Goal: Task Accomplishment & Management: Manage account settings

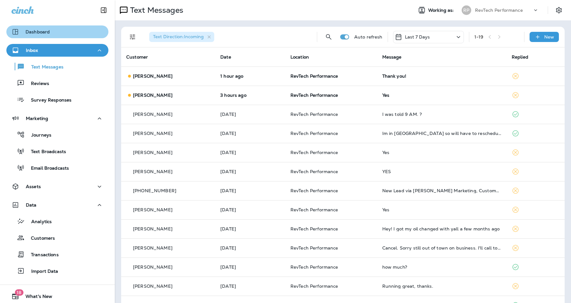
click at [41, 32] on p "Dashboard" at bounding box center [38, 31] width 24 height 5
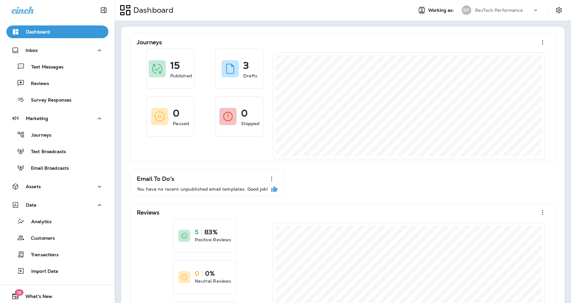
drag, startPoint x: 512, startPoint y: 0, endPoint x: 358, endPoint y: 27, distance: 156.1
click at [471, 1] on div "Dashboard Working as: RP RevTech Performance" at bounding box center [343, 10] width 456 height 20
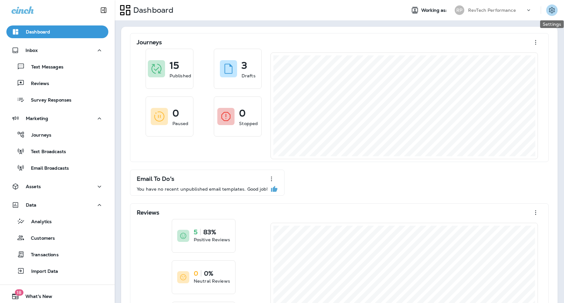
click at [550, 8] on icon "Settings" at bounding box center [552, 10] width 8 height 8
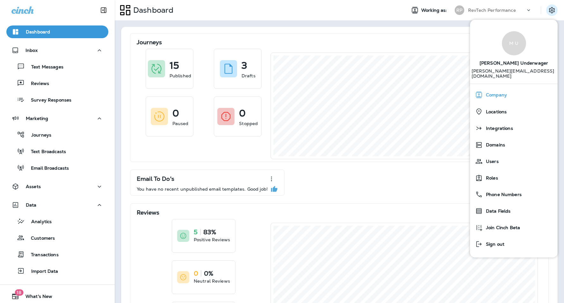
click at [497, 92] on span "Company" at bounding box center [495, 94] width 24 height 5
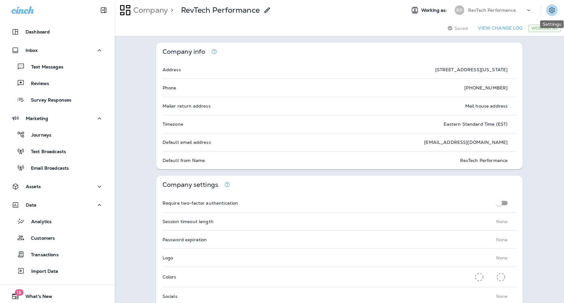
click at [553, 11] on icon "Settings" at bounding box center [552, 10] width 8 height 8
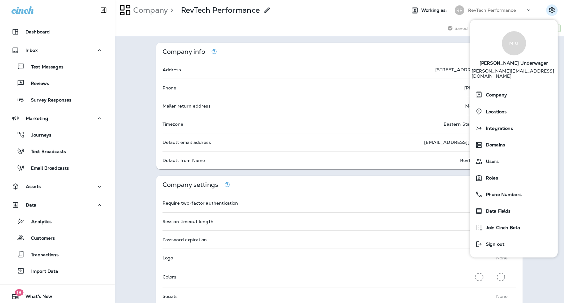
click at [393, 27] on div "Saving Saved View Change Log Working As" at bounding box center [339, 28] width 449 height 16
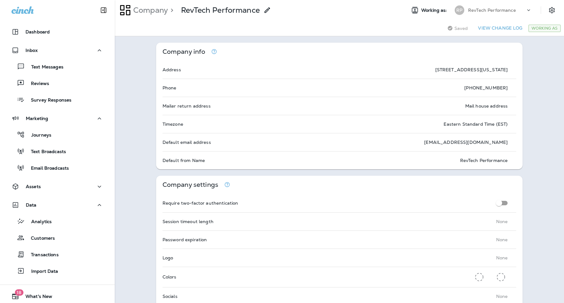
click at [550, 11] on icon "Settings" at bounding box center [552, 10] width 8 height 8
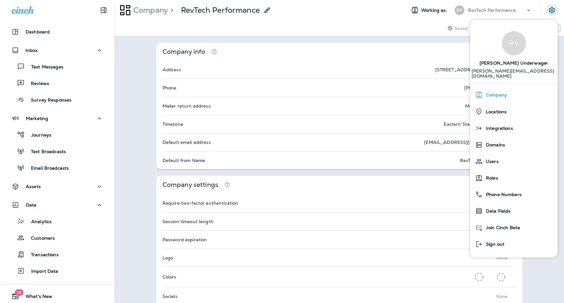
click at [490, 92] on span "Company" at bounding box center [495, 94] width 24 height 5
click at [493, 92] on span "Company" at bounding box center [495, 94] width 24 height 5
click at [500, 92] on span "Company" at bounding box center [495, 94] width 24 height 5
click at [519, 10] on div "RevTech Performance" at bounding box center [496, 10] width 57 height 10
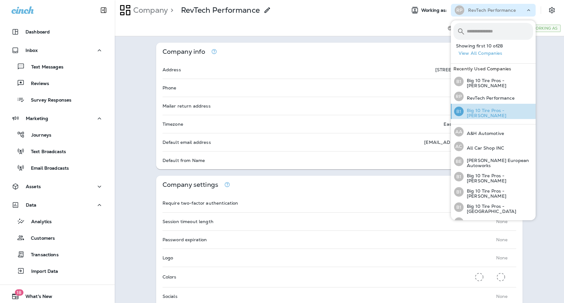
click at [504, 113] on p "Big 10 Tire Pros - [PERSON_NAME]" at bounding box center [498, 113] width 69 height 10
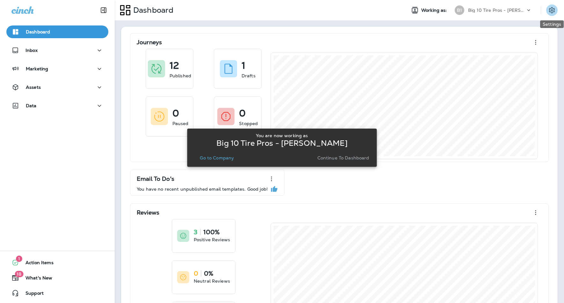
click at [554, 10] on icon "Settings" at bounding box center [552, 10] width 6 height 6
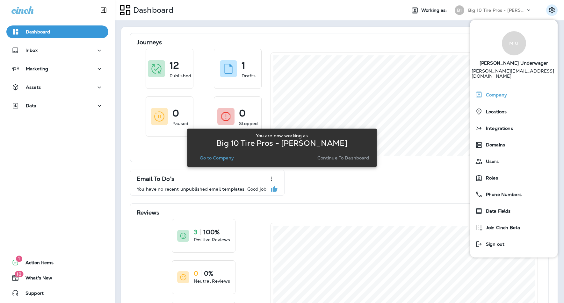
click at [501, 92] on span "Company" at bounding box center [495, 94] width 24 height 5
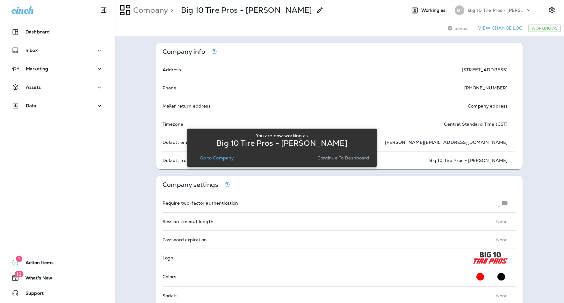
click at [510, 9] on p "Big 10 Tire Pros - [PERSON_NAME]" at bounding box center [496, 10] width 57 height 5
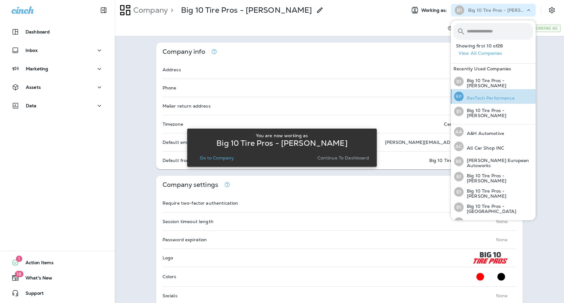
click at [482, 97] on p "RevTech Performance" at bounding box center [489, 98] width 51 height 5
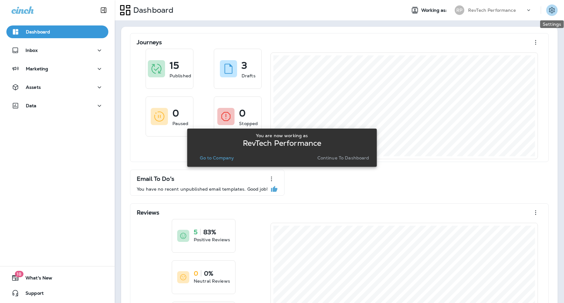
click at [548, 10] on icon "Settings" at bounding box center [552, 10] width 8 height 8
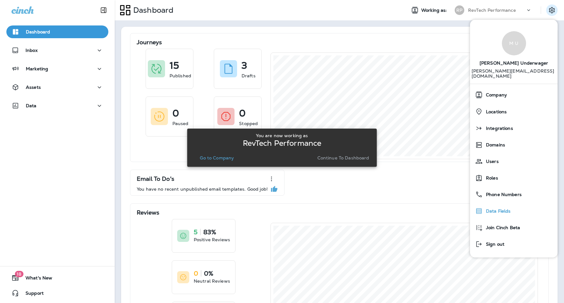
click at [492, 209] on span "Data Fields" at bounding box center [497, 211] width 28 height 5
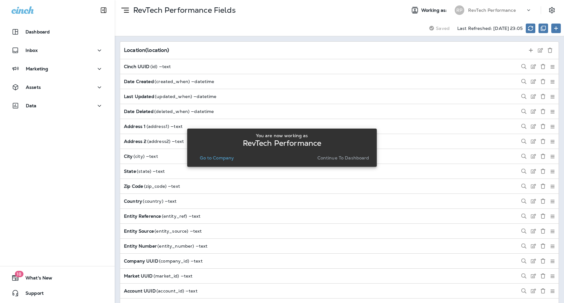
click at [512, 11] on p "RevTech Performance" at bounding box center [492, 10] width 48 height 5
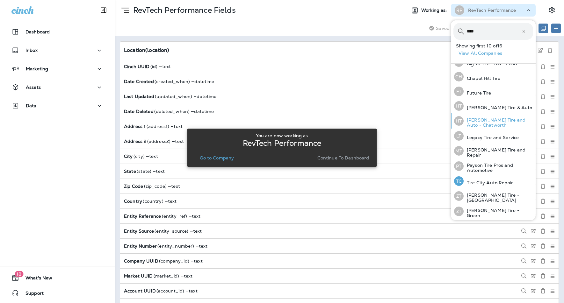
scroll to position [57, 0]
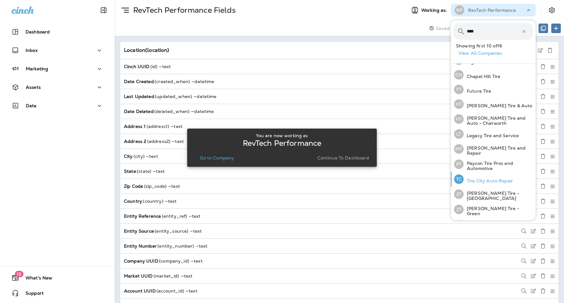
type input "****"
click at [480, 179] on p "Tire City Auto Repair" at bounding box center [488, 181] width 49 height 5
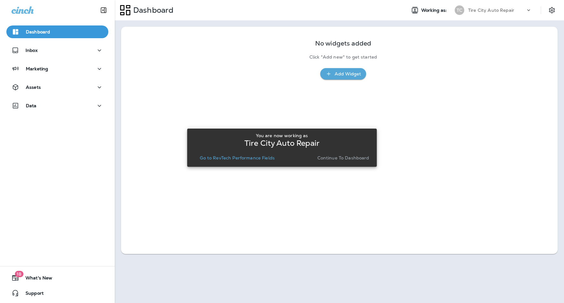
click at [514, 10] on div "Tire City Auto Repair" at bounding box center [496, 10] width 57 height 10
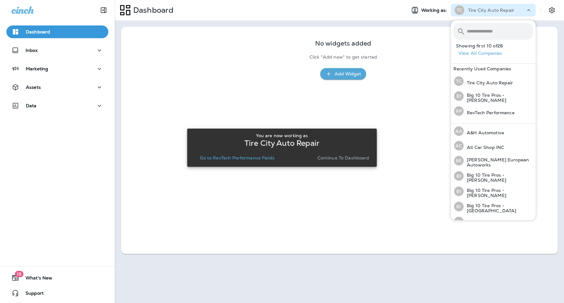
click at [394, 35] on div "No widgets added Click "Add new" to get started Add Widget" at bounding box center [339, 56] width 419 height 47
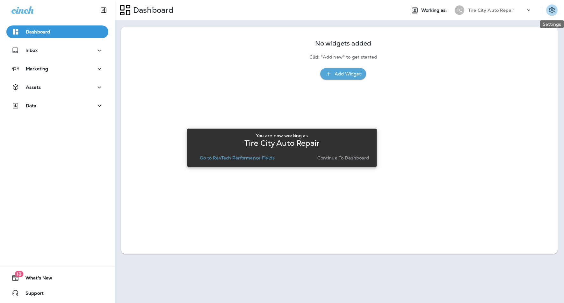
click at [553, 11] on icon "Settings" at bounding box center [552, 10] width 8 height 8
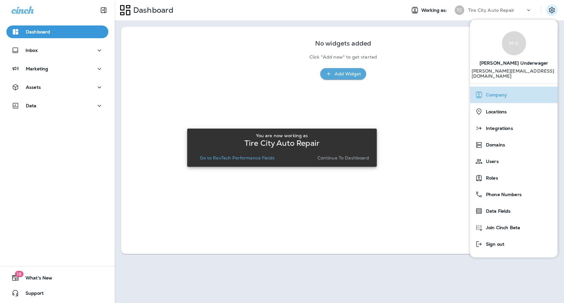
click at [499, 92] on span "Company" at bounding box center [495, 94] width 24 height 5
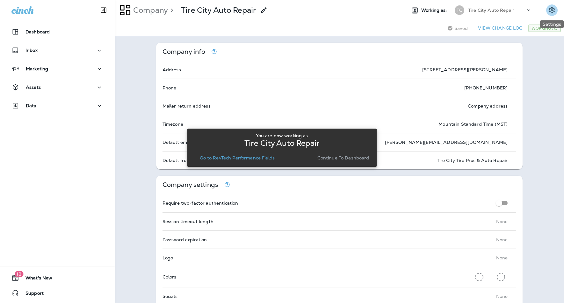
click at [551, 11] on icon "Settings" at bounding box center [552, 10] width 6 height 6
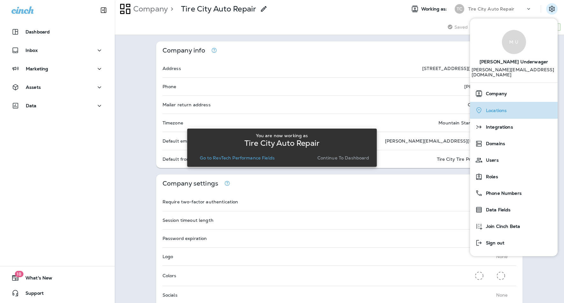
click at [498, 108] on span "Locations" at bounding box center [495, 110] width 24 height 5
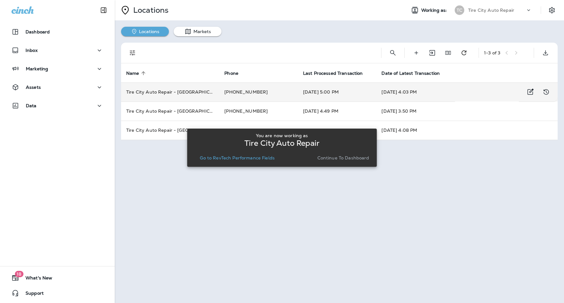
click at [156, 93] on td "Tire City Auto Repair - [GEOGRAPHIC_DATA]" at bounding box center [170, 92] width 98 height 19
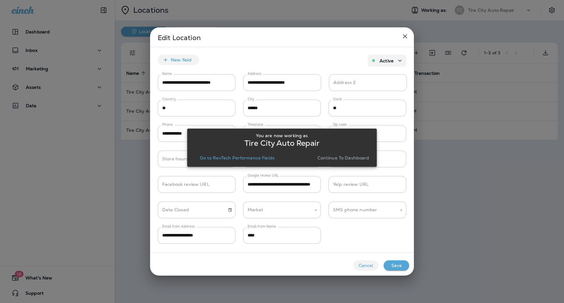
drag, startPoint x: 225, startPoint y: 136, endPoint x: 292, endPoint y: 134, distance: 67.3
click at [292, 134] on div "You are now working as" at bounding box center [281, 135] width 179 height 5
click at [339, 156] on p "Continue to Dashboard" at bounding box center [343, 158] width 52 height 5
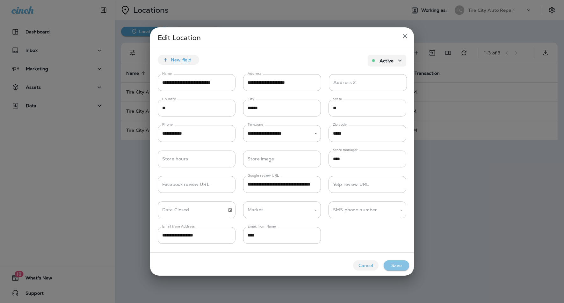
click at [401, 266] on button "Save" at bounding box center [397, 266] width 26 height 10
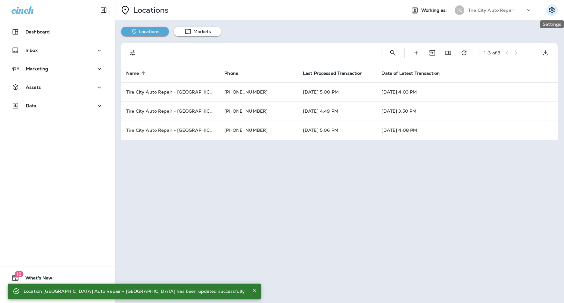
click at [553, 10] on icon "Settings" at bounding box center [552, 10] width 8 height 8
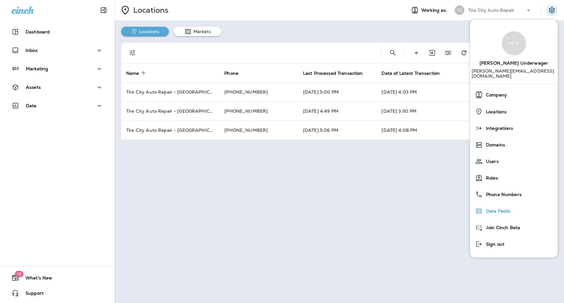
click at [500, 209] on span "Data Fields" at bounding box center [497, 211] width 28 height 5
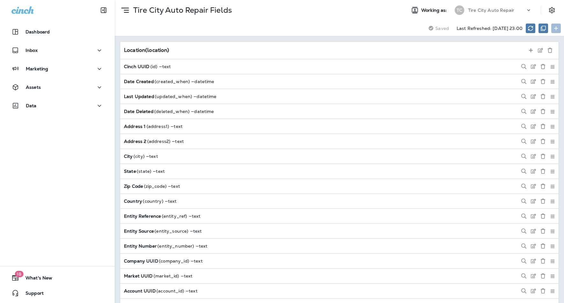
click at [341, 23] on div "Saving Saved Last Refreshed: [DATE] 23:00" at bounding box center [339, 28] width 449 height 16
click at [495, 11] on p "Tire City Auto Repair" at bounding box center [491, 10] width 46 height 5
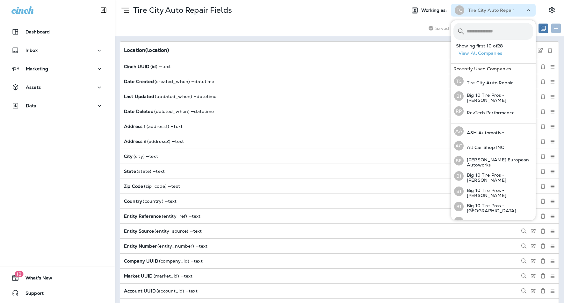
click at [347, 19] on div "Tire City Auto Repair Fields Working as: TC Tire City Auto Repair" at bounding box center [339, 10] width 449 height 20
